Goal: Navigation & Orientation: Find specific page/section

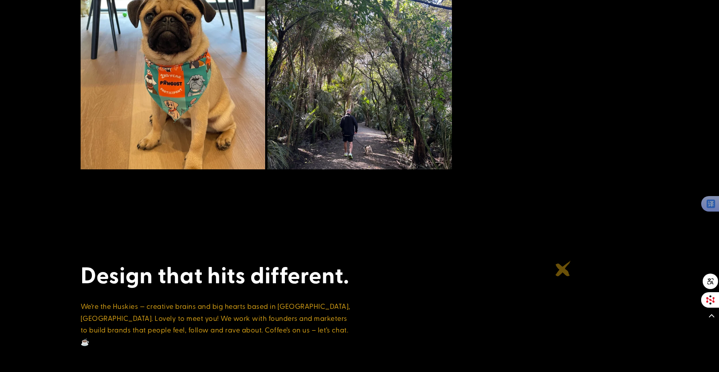
scroll to position [2639, 0]
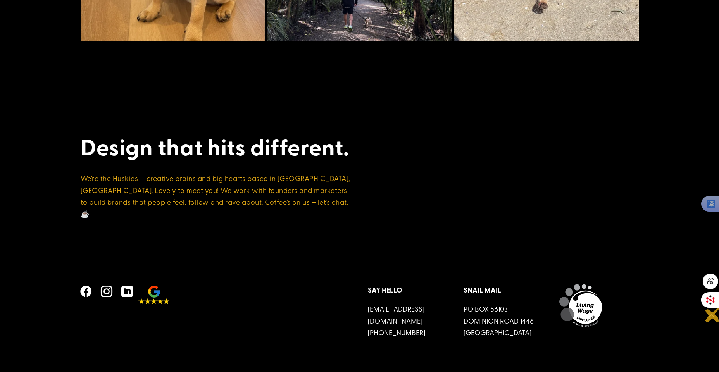
click at [713, 314] on span at bounding box center [710, 315] width 15 height 15
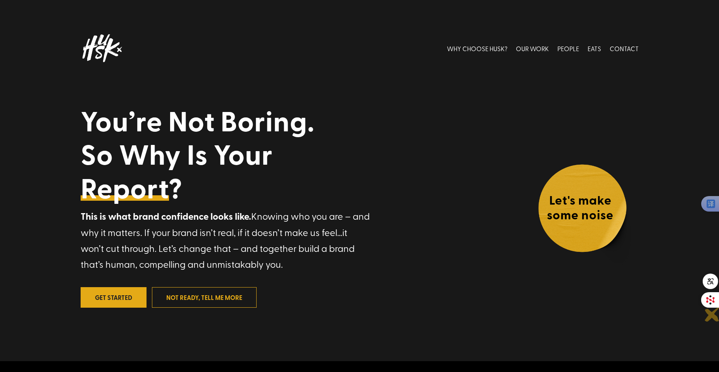
scroll to position [0, 0]
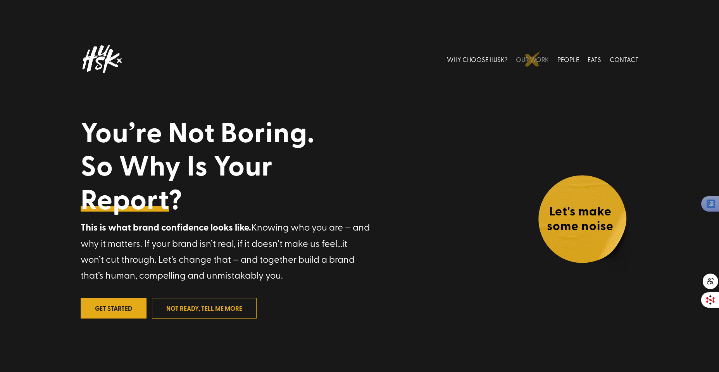
click at [532, 59] on link "OUR WORK" at bounding box center [532, 59] width 33 height 34
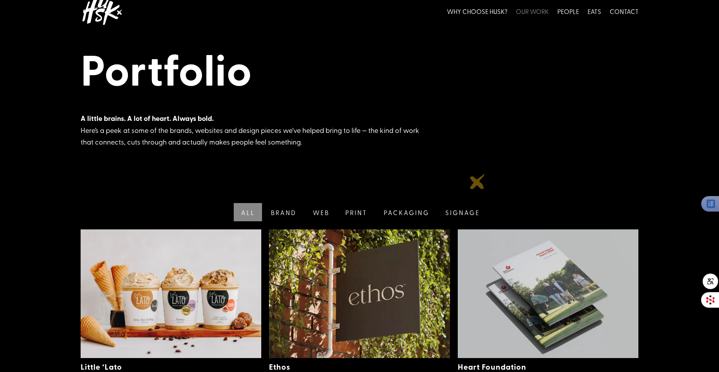
scroll to position [46, 0]
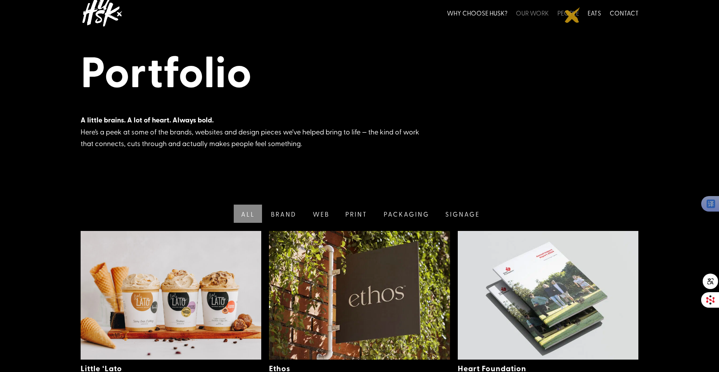
click at [572, 15] on link "PEOPLE" at bounding box center [568, 12] width 22 height 34
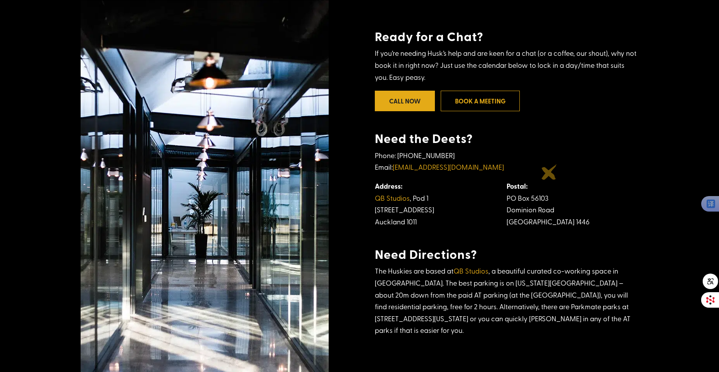
scroll to position [217, 0]
